Goal: Task Accomplishment & Management: Complete application form

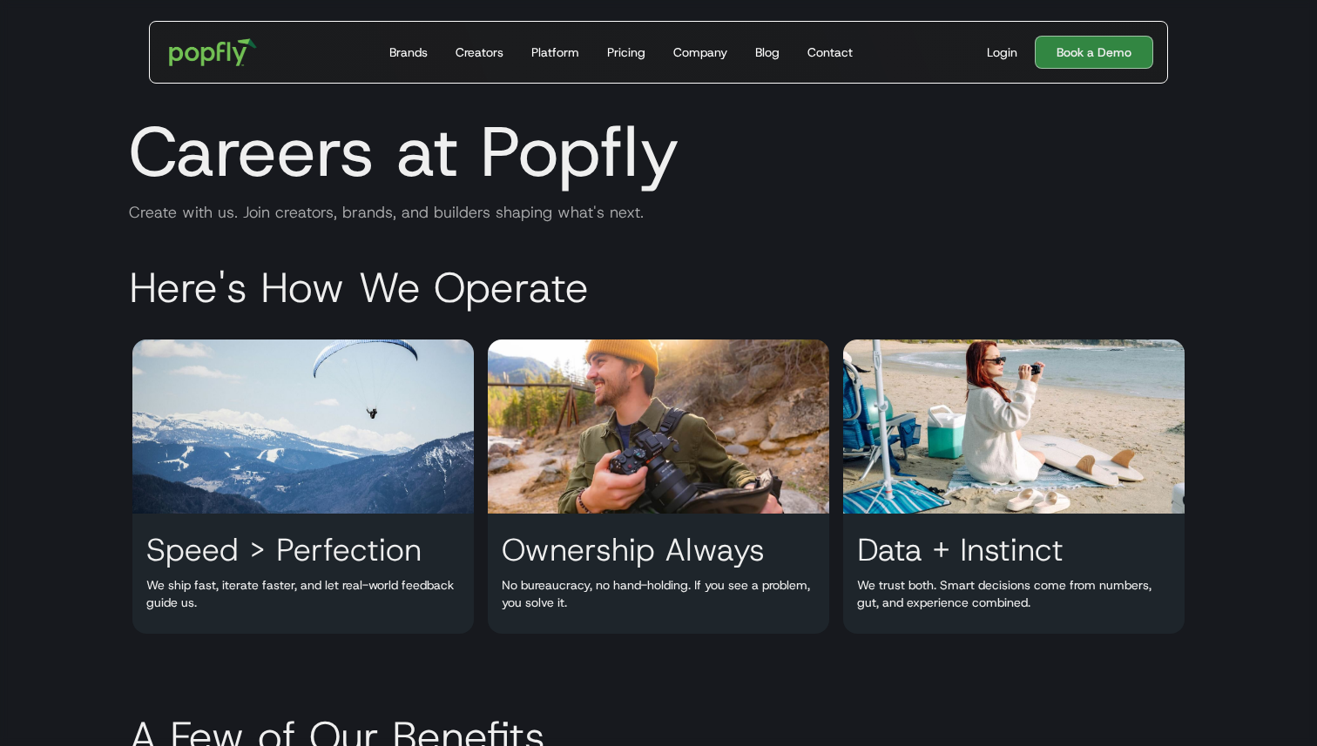
click at [1060, 196] on div "Careers at Popfly Create with us. Join creators, brands, and builders shaping w…" at bounding box center [658, 168] width 1115 height 152
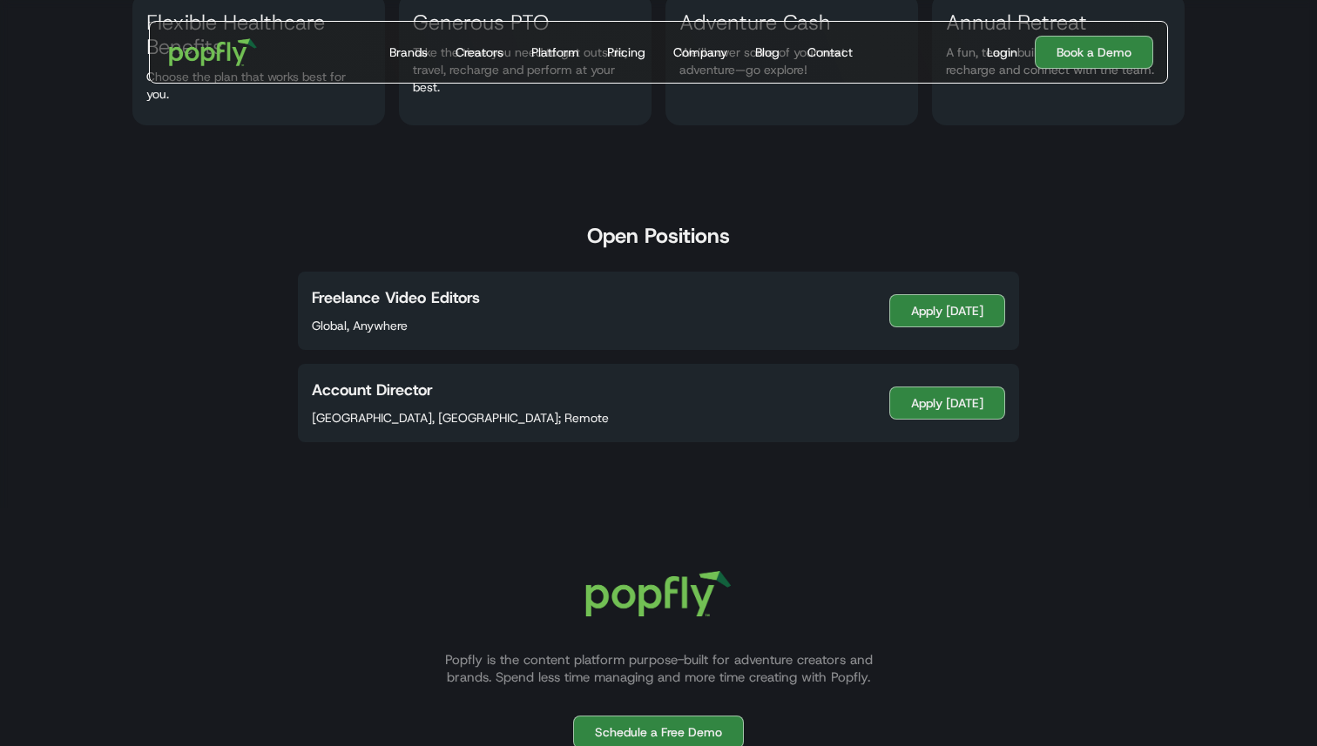
scroll to position [820, 0]
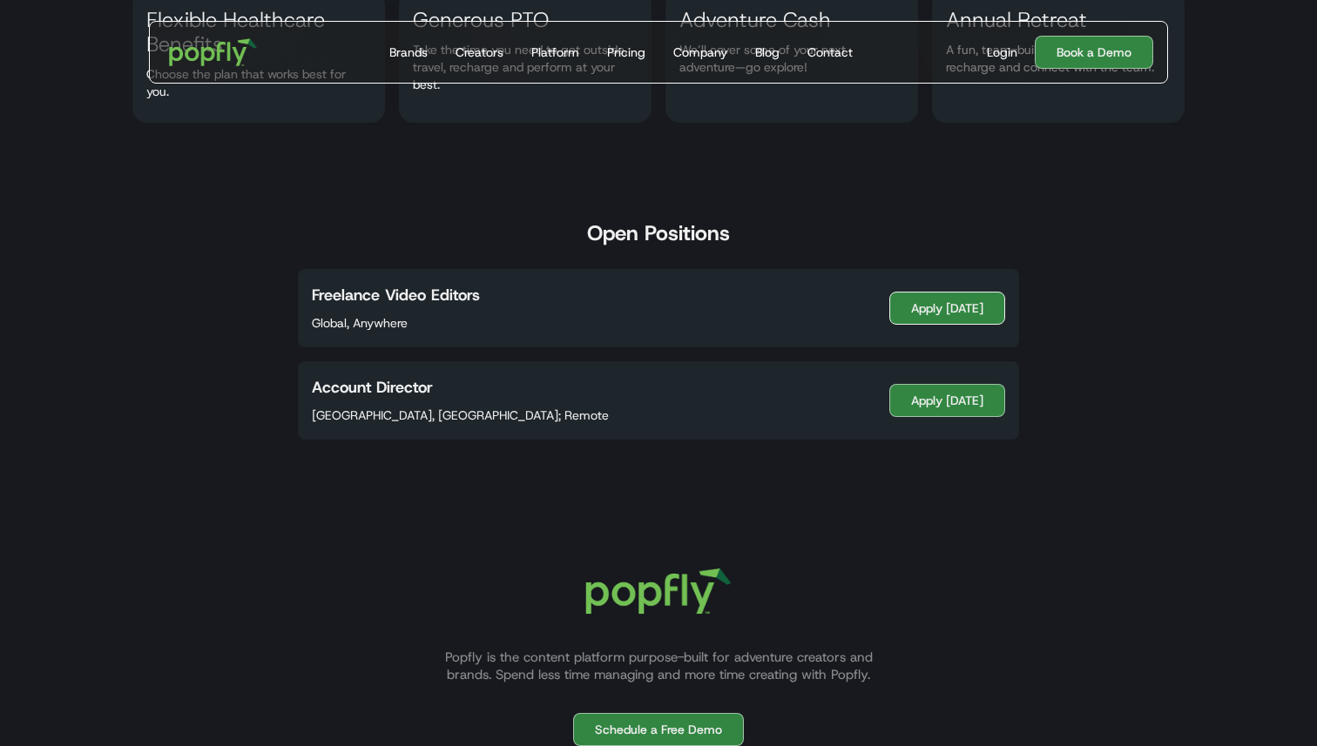
click at [947, 302] on link "Apply [DATE]" at bounding box center [947, 308] width 116 height 33
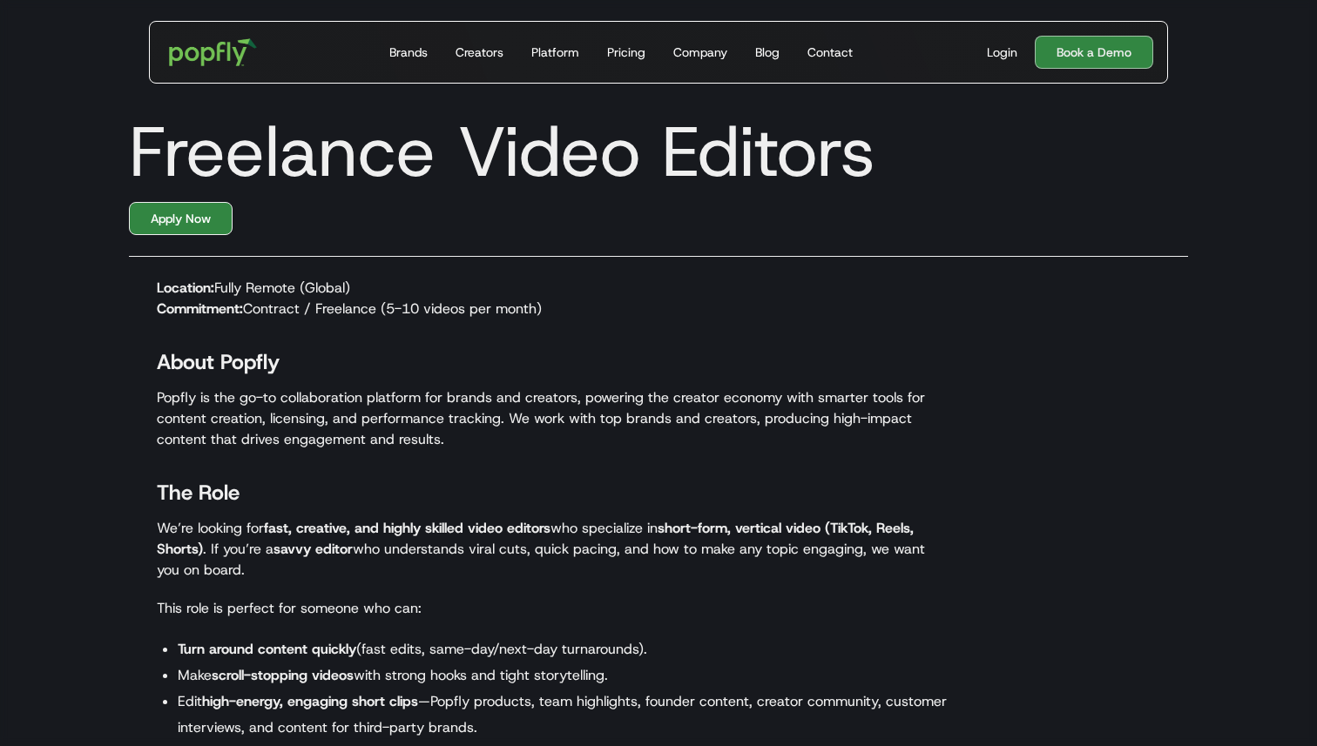
click at [184, 209] on link "Apply Now" at bounding box center [181, 218] width 104 height 33
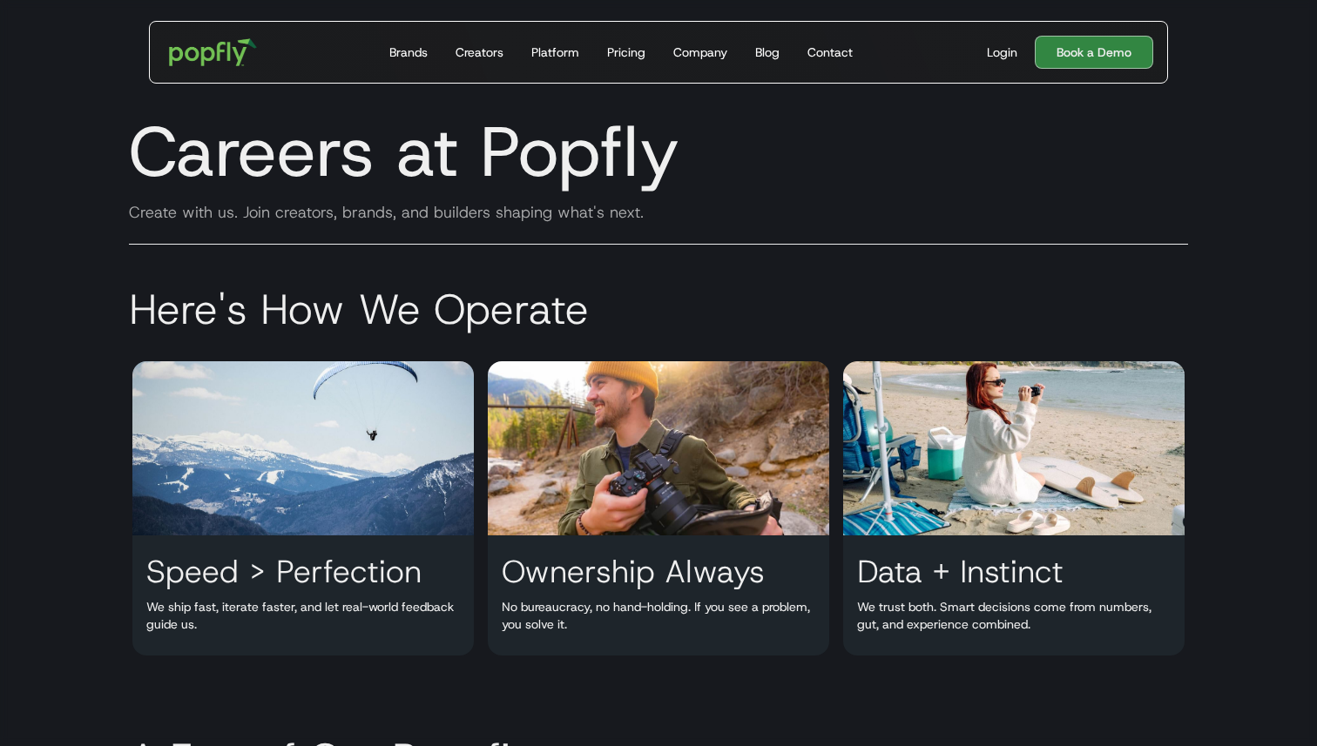
click at [1265, 152] on section "Careers at Popfly Create with us. Join creators, brands, and builders shaping w…" at bounding box center [658, 127] width 1317 height 278
